Goal: Find specific page/section: Find specific page/section

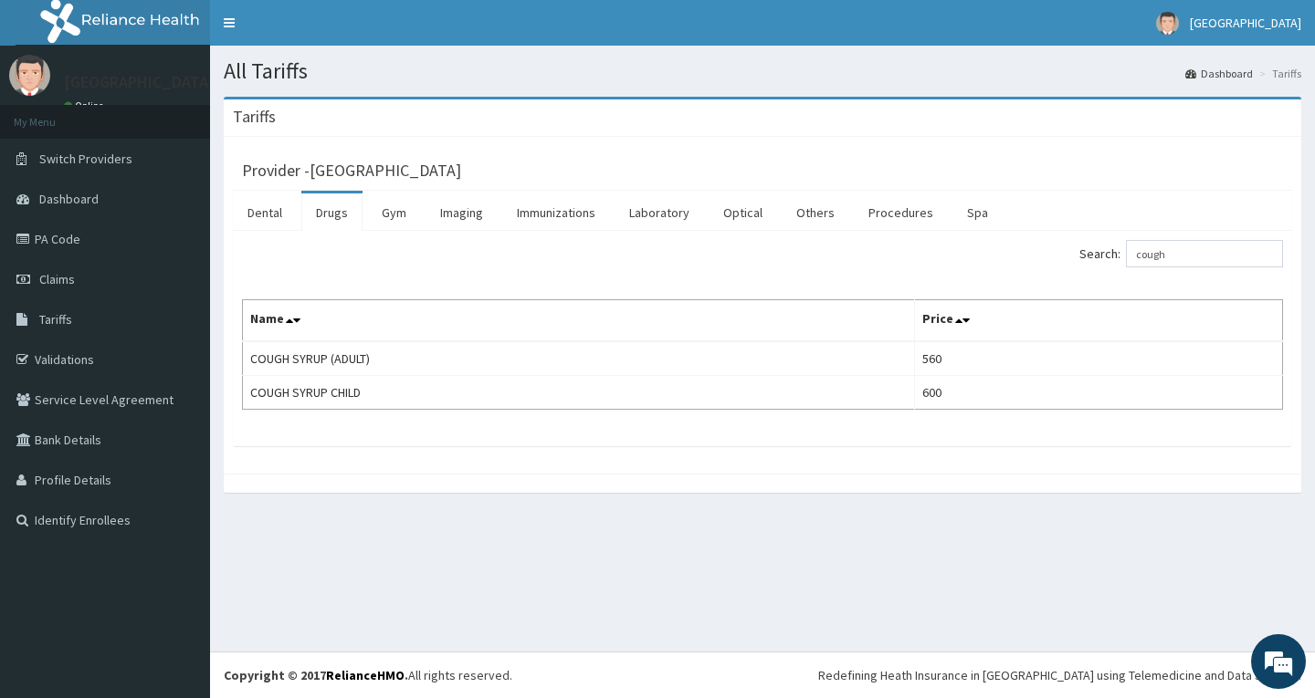
drag, startPoint x: 1201, startPoint y: 257, endPoint x: 1004, endPoint y: 265, distance: 196.5
click at [1004, 265] on div "Search: cough" at bounding box center [1029, 256] width 507 height 32
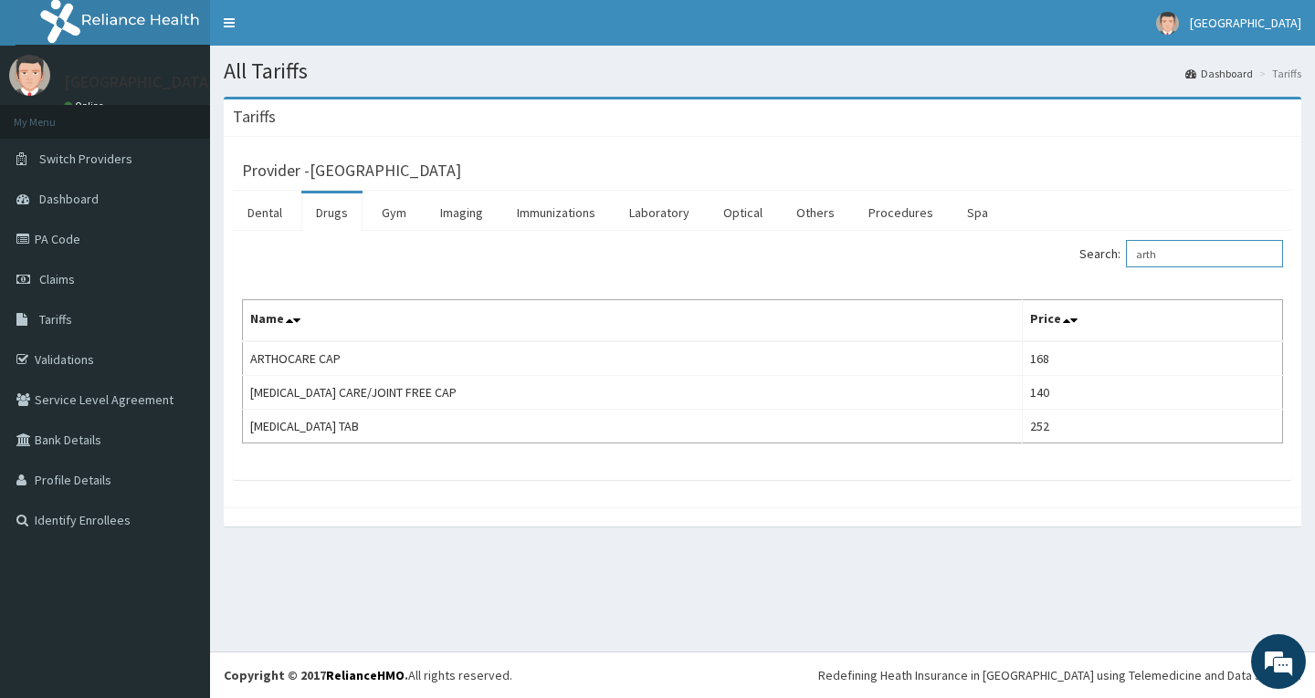
drag, startPoint x: 1201, startPoint y: 257, endPoint x: 975, endPoint y: 267, distance: 226.6
click at [975, 267] on div "Search: arth" at bounding box center [1029, 256] width 507 height 32
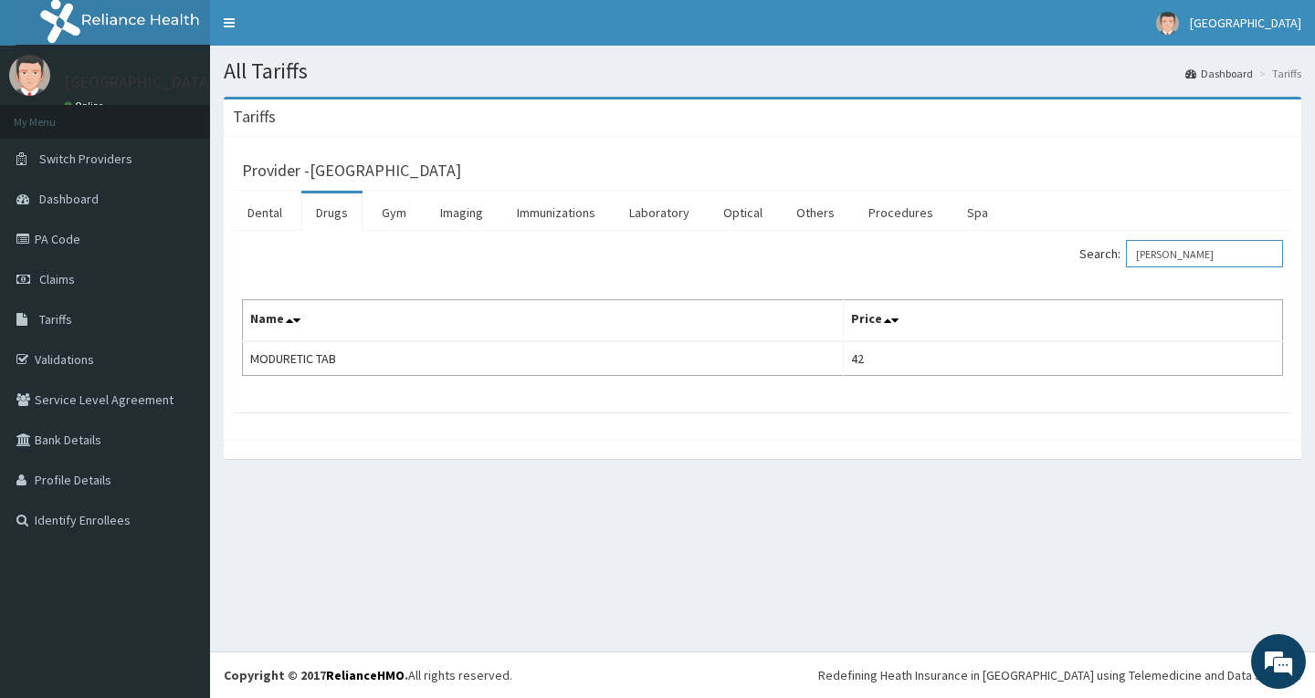
drag, startPoint x: 1242, startPoint y: 247, endPoint x: 946, endPoint y: 257, distance: 296.0
click at [946, 257] on div "Search: [PERSON_NAME]" at bounding box center [1029, 256] width 507 height 32
type input "amilo"
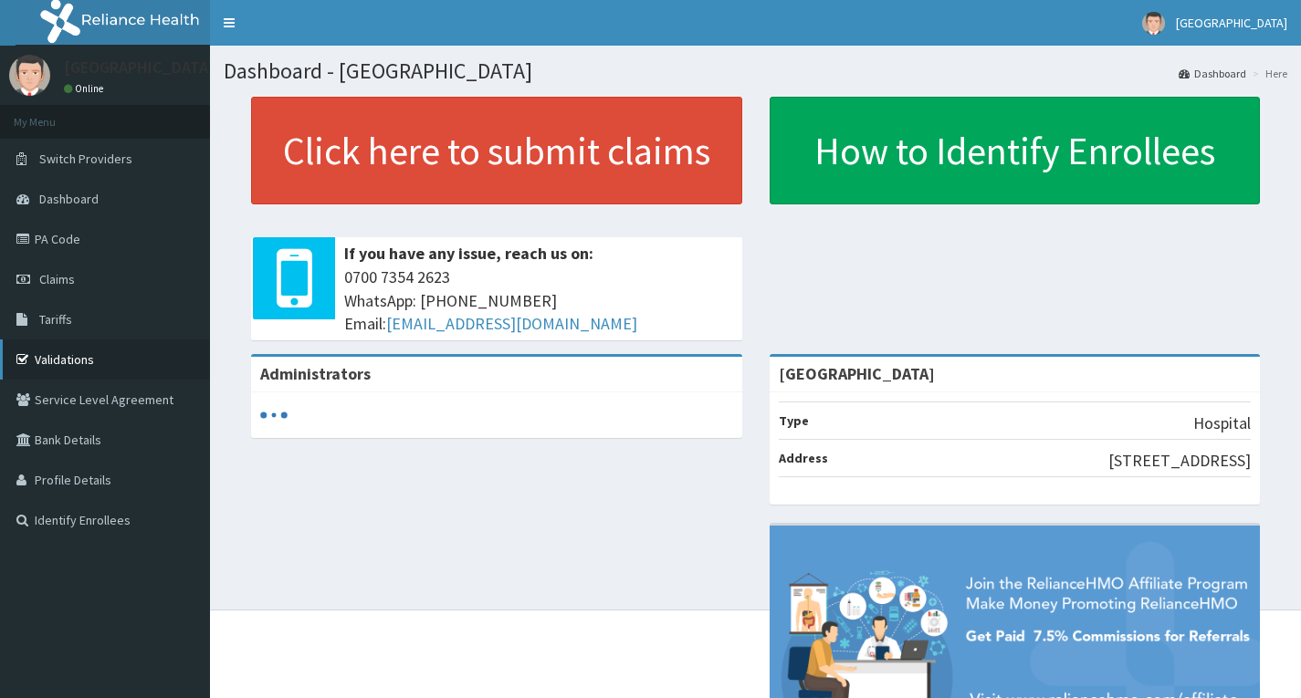
click at [70, 358] on link "Validations" at bounding box center [105, 360] width 210 height 40
click at [85, 242] on link "PA Code" at bounding box center [105, 239] width 210 height 40
click at [55, 257] on link "PA Code" at bounding box center [105, 239] width 210 height 40
